Goal: Information Seeking & Learning: Learn about a topic

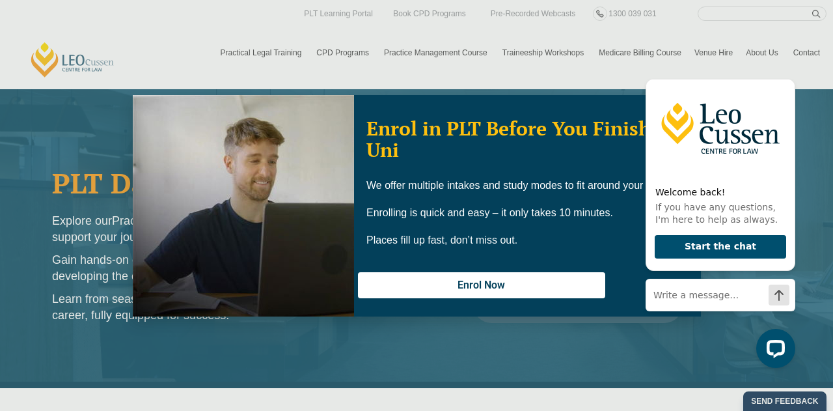
click at [785, 61] on div "Welcome back! If you have any questions, I'm here to help as always. Start the …" at bounding box center [717, 216] width 165 height 323
click at [785, 70] on icon "Hide greeting" at bounding box center [788, 69] width 16 height 16
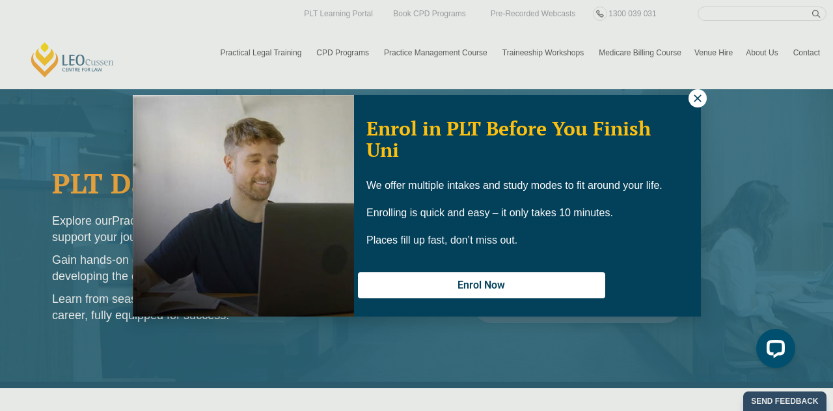
click at [693, 100] on icon at bounding box center [698, 98] width 12 height 12
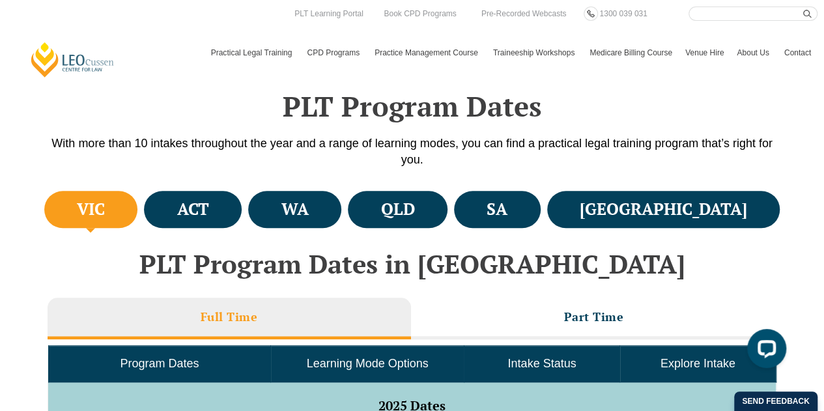
scroll to position [365, 0]
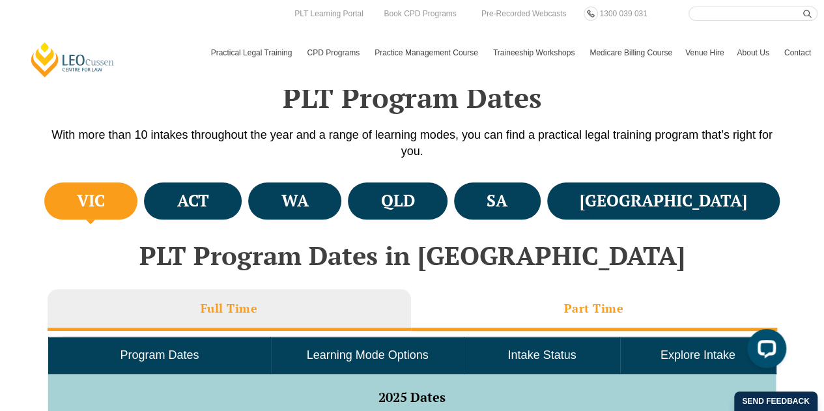
click at [594, 314] on h3 "Part Time" at bounding box center [594, 308] width 60 height 15
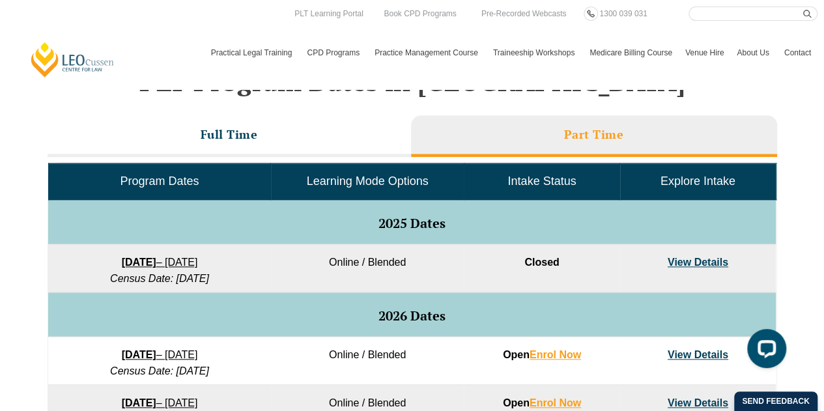
scroll to position [522, 0]
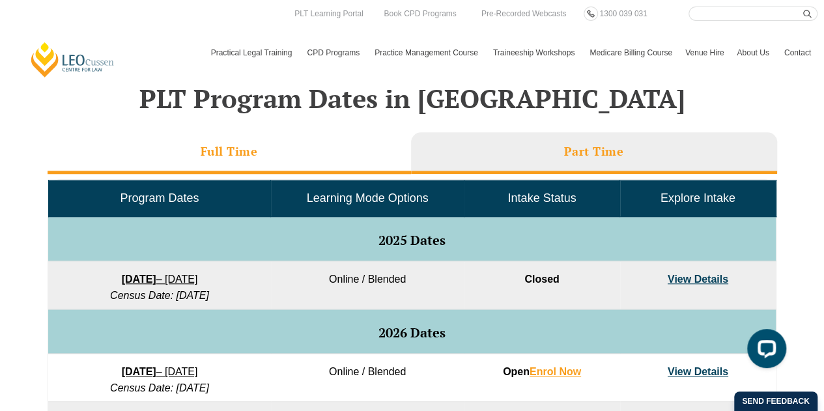
click at [223, 149] on h3 "Full Time" at bounding box center [229, 151] width 57 height 15
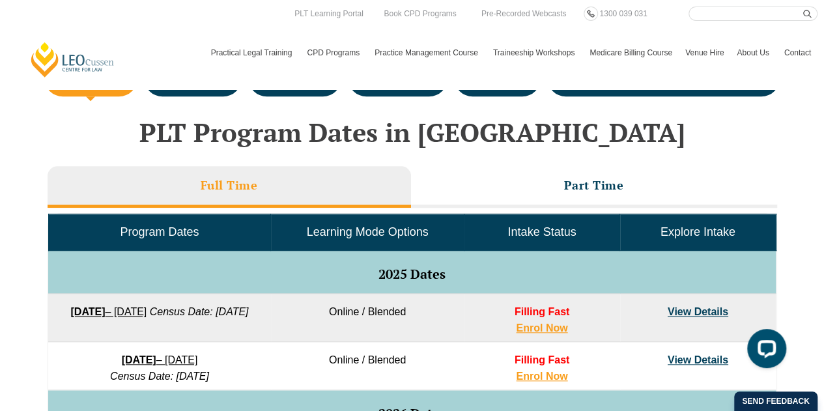
scroll to position [446, 0]
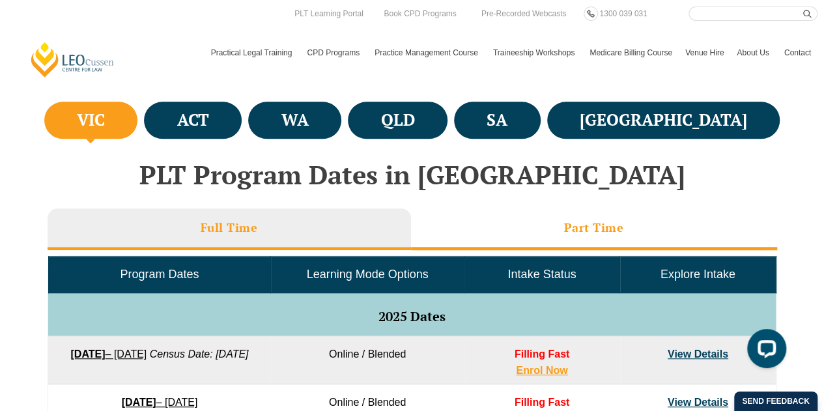
click at [622, 215] on li "Part Time" at bounding box center [594, 229] width 366 height 42
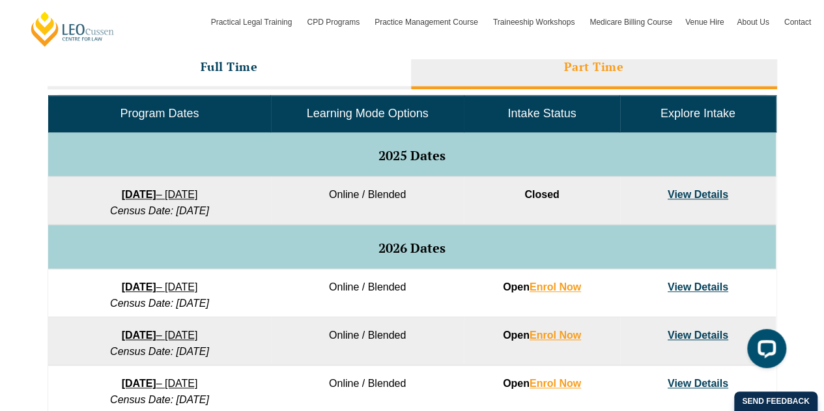
scroll to position [606, 0]
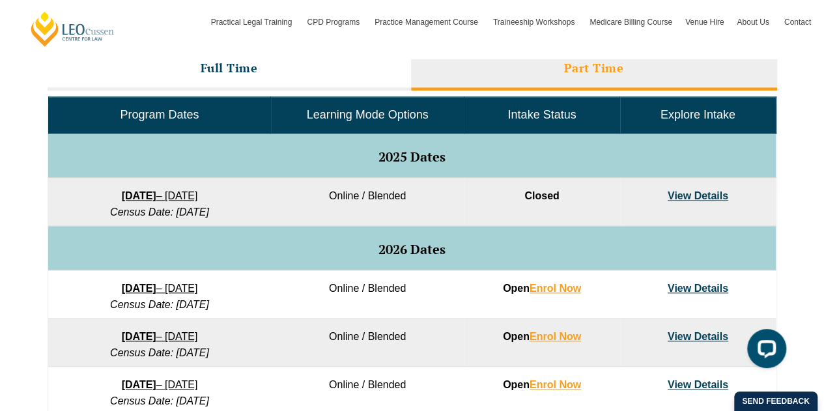
click at [693, 286] on link "View Details" at bounding box center [697, 288] width 61 height 11
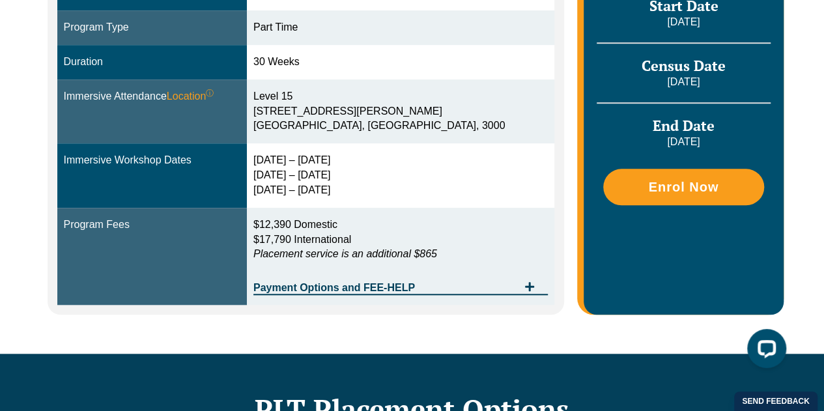
scroll to position [446, 0]
